Goal: Use online tool/utility: Utilize a website feature to perform a specific function

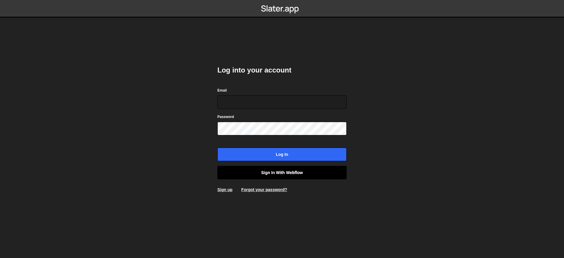
click at [288, 175] on link "Sign in with Webflow" at bounding box center [281, 173] width 129 height 14
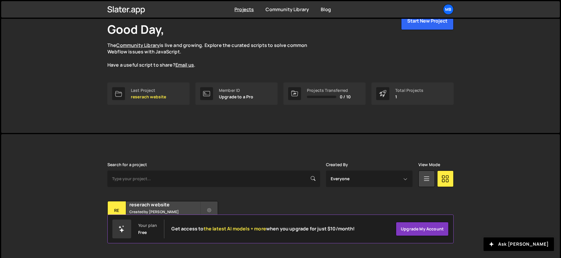
scroll to position [44, 0]
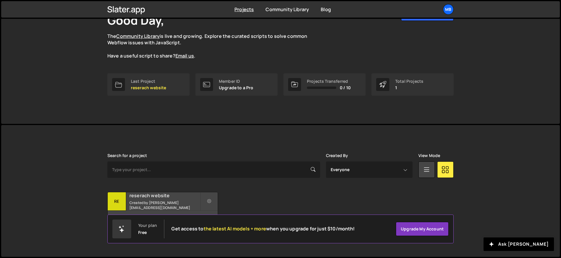
click at [161, 199] on h2 "reserach website" at bounding box center [164, 195] width 71 height 6
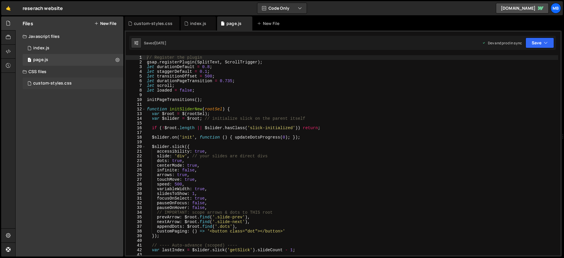
click at [77, 84] on div "custom-styles.css 0" at bounding box center [73, 83] width 101 height 12
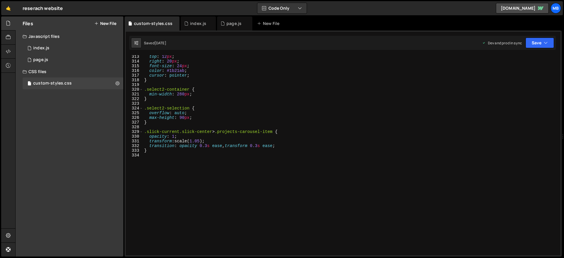
scroll to position [1466, 0]
drag, startPoint x: 256, startPoint y: 220, endPoint x: 264, endPoint y: 224, distance: 8.9
click at [256, 220] on div "top : 12 px ; right : 20 px ; font-size : 24 px ; color : #1b21ab ; cursor : po…" at bounding box center [350, 159] width 415 height 210
paste textarea ".line-clamp-6 { -webkit-line-clamp: 6; }"
type textarea ".line-clamp-6 { -webkit-line-clamp: 6; }"
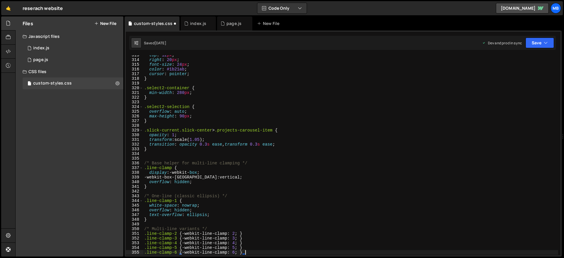
scroll to position [1543, 0]
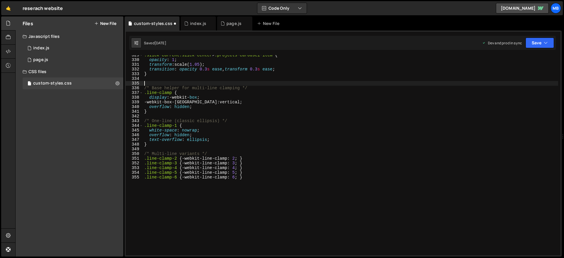
click at [285, 85] on div ".slick-current.slick-center > .projects-carousel-item { opacity : 1 ; transform…" at bounding box center [350, 158] width 415 height 210
drag, startPoint x: 286, startPoint y: 87, endPoint x: 287, endPoint y: 83, distance: 4.6
click at [287, 83] on div ".slick-current.slick-center > .projects-carousel-item { opacity : 1 ; transform…" at bounding box center [350, 158] width 415 height 210
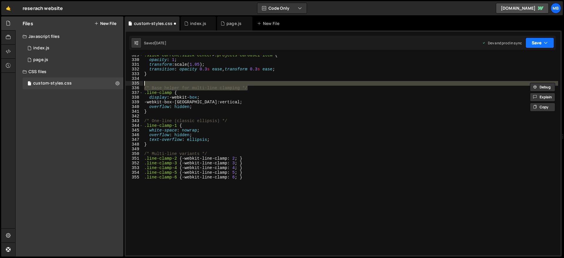
type textarea "/* Base helper for multi-line clamping */"
click at [533, 48] on button "Save" at bounding box center [539, 43] width 28 height 11
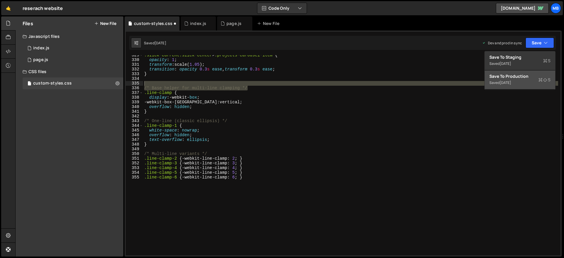
click at [520, 81] on div "Saved 3 days ago" at bounding box center [519, 82] width 61 height 7
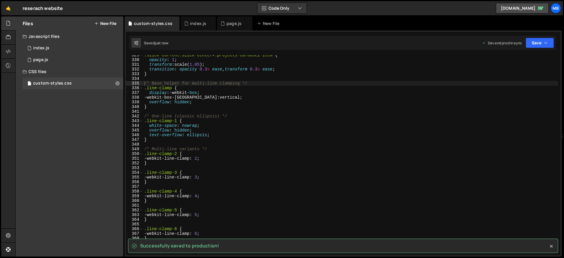
scroll to position [1539, 0]
